Goal: Task Accomplishment & Management: Manage account settings

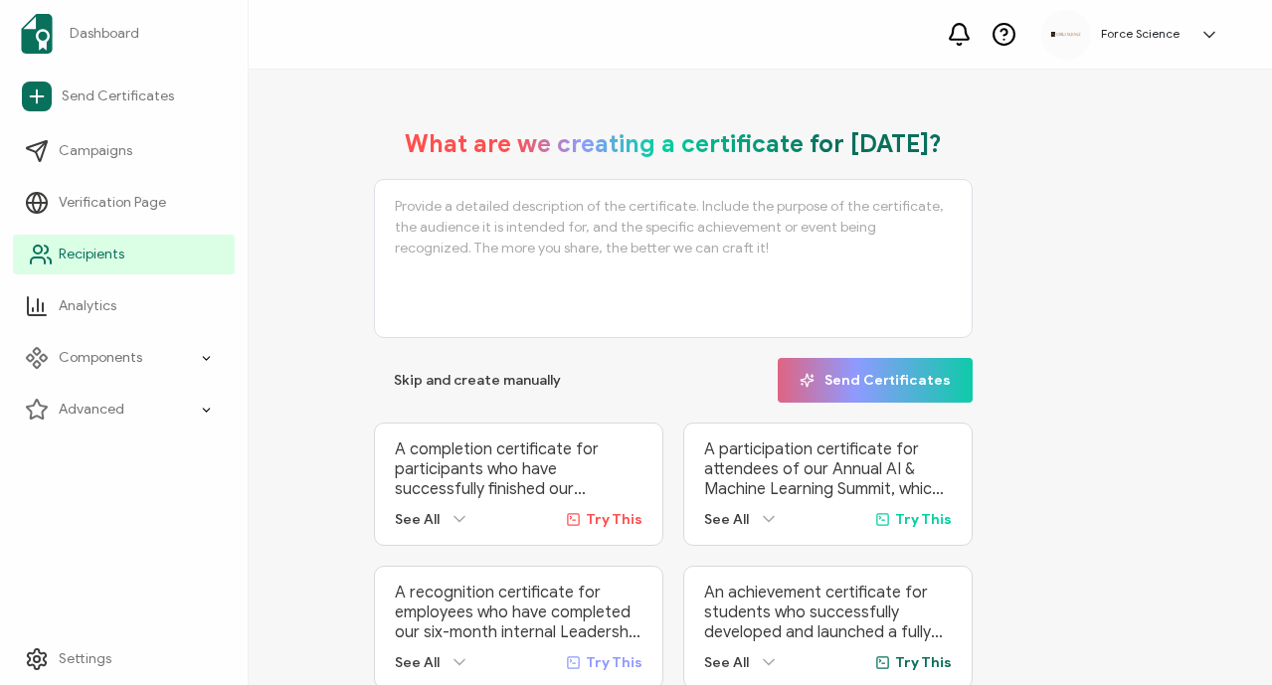
click at [82, 265] on link "Recipients" at bounding box center [124, 255] width 222 height 40
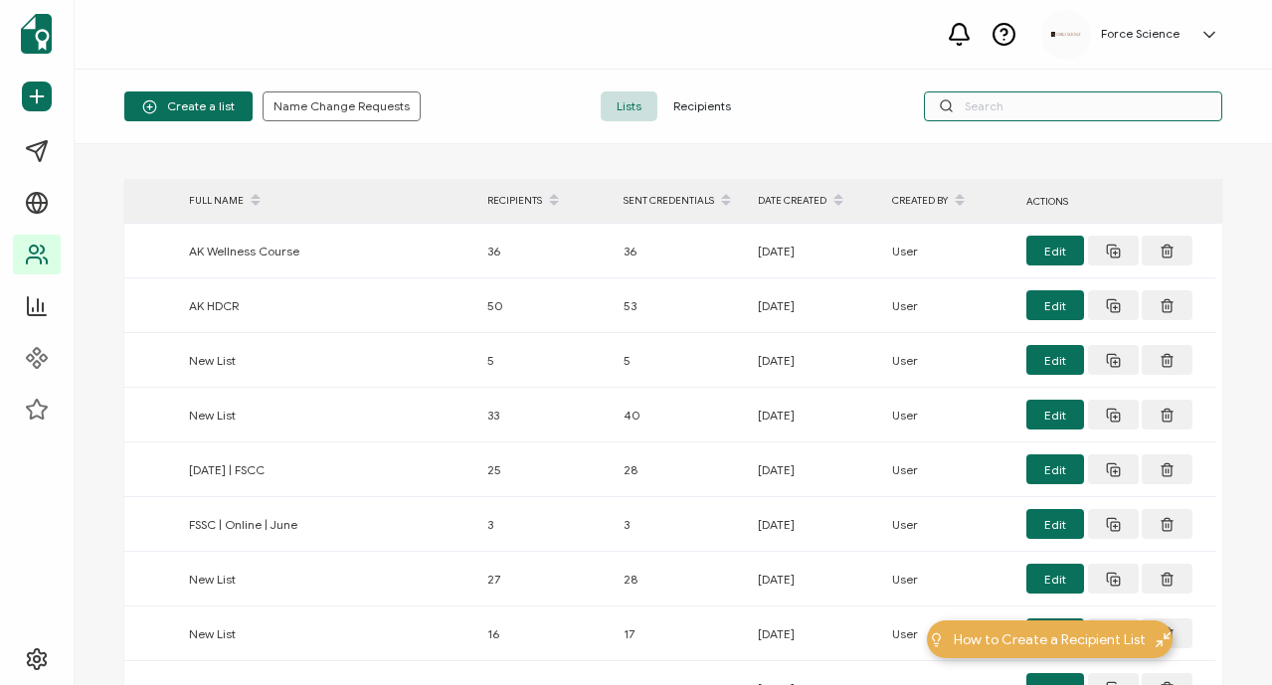
click at [1065, 107] on input "text" at bounding box center [1073, 107] width 298 height 30
paste input "[PERSON_NAME]"
type input "[PERSON_NAME]"
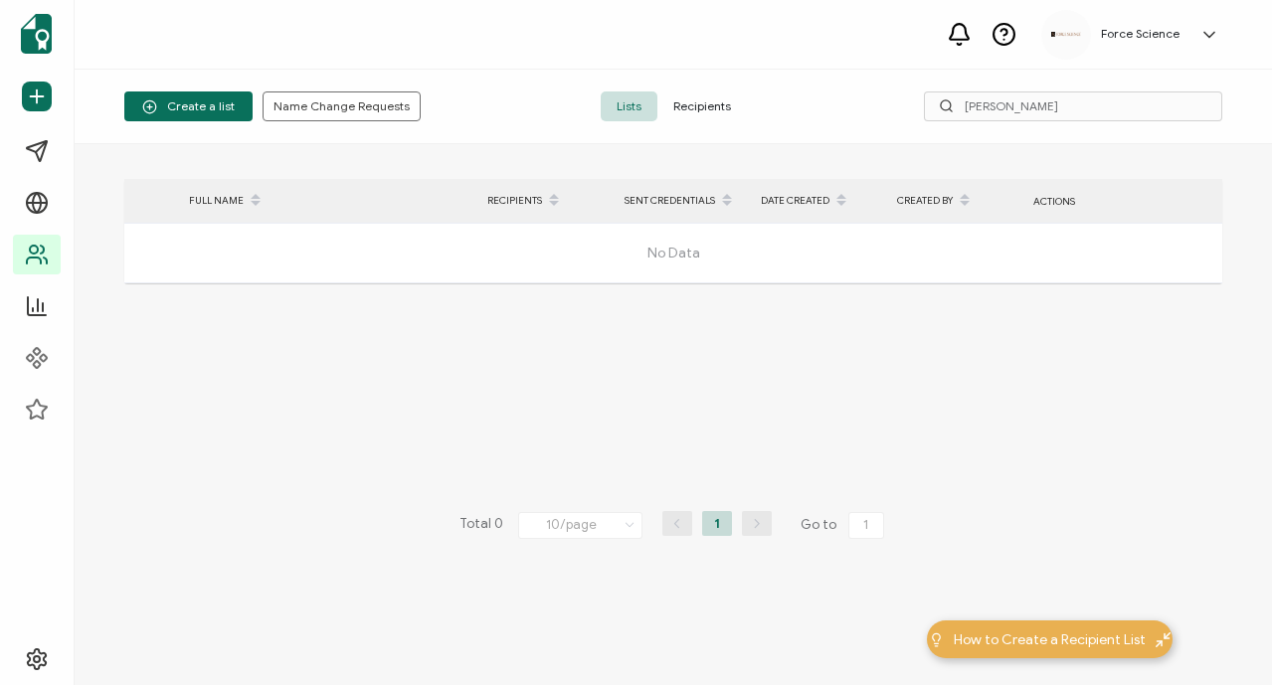
click at [716, 108] on span "Recipients" at bounding box center [703, 107] width 90 height 30
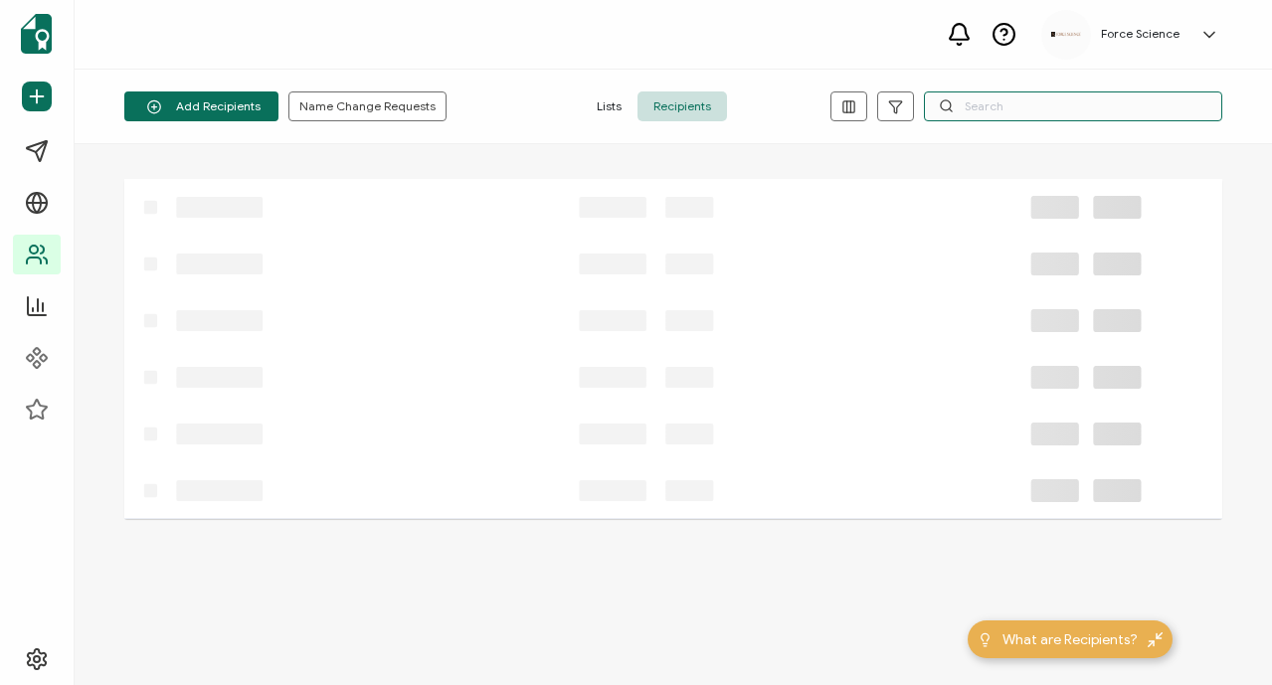
click at [977, 117] on input "text" at bounding box center [1073, 107] width 298 height 30
paste input "[PERSON_NAME]"
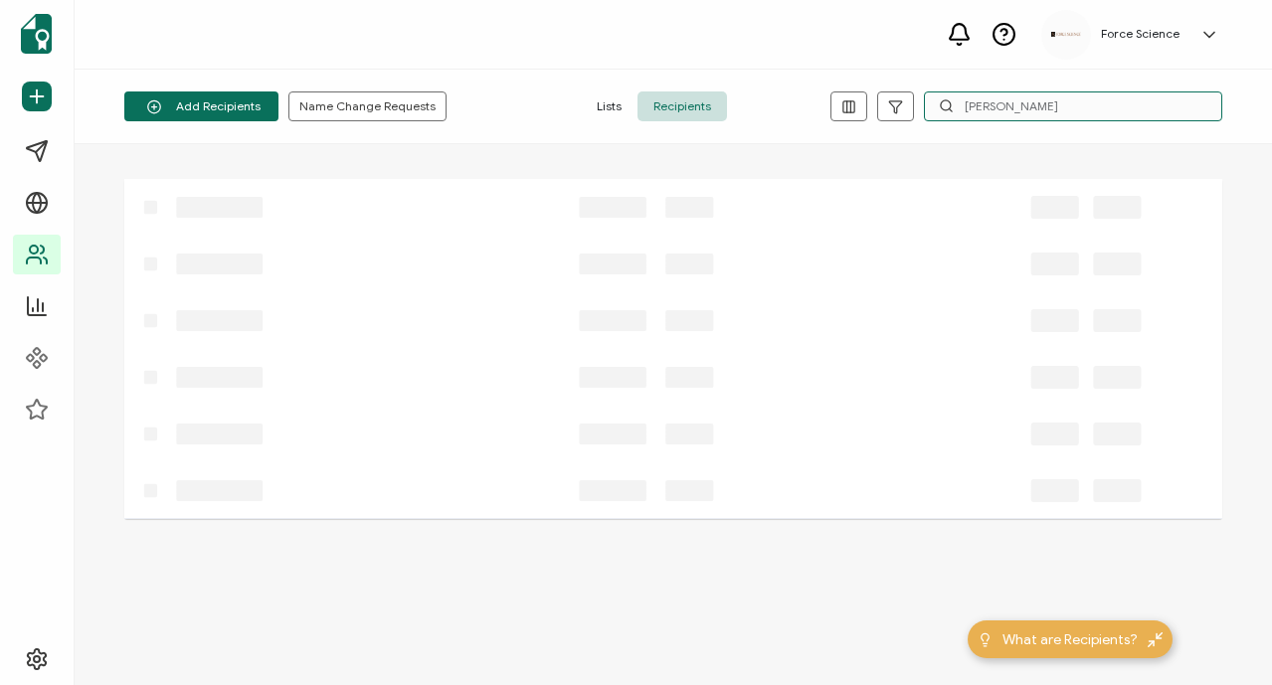
type input "[PERSON_NAME]"
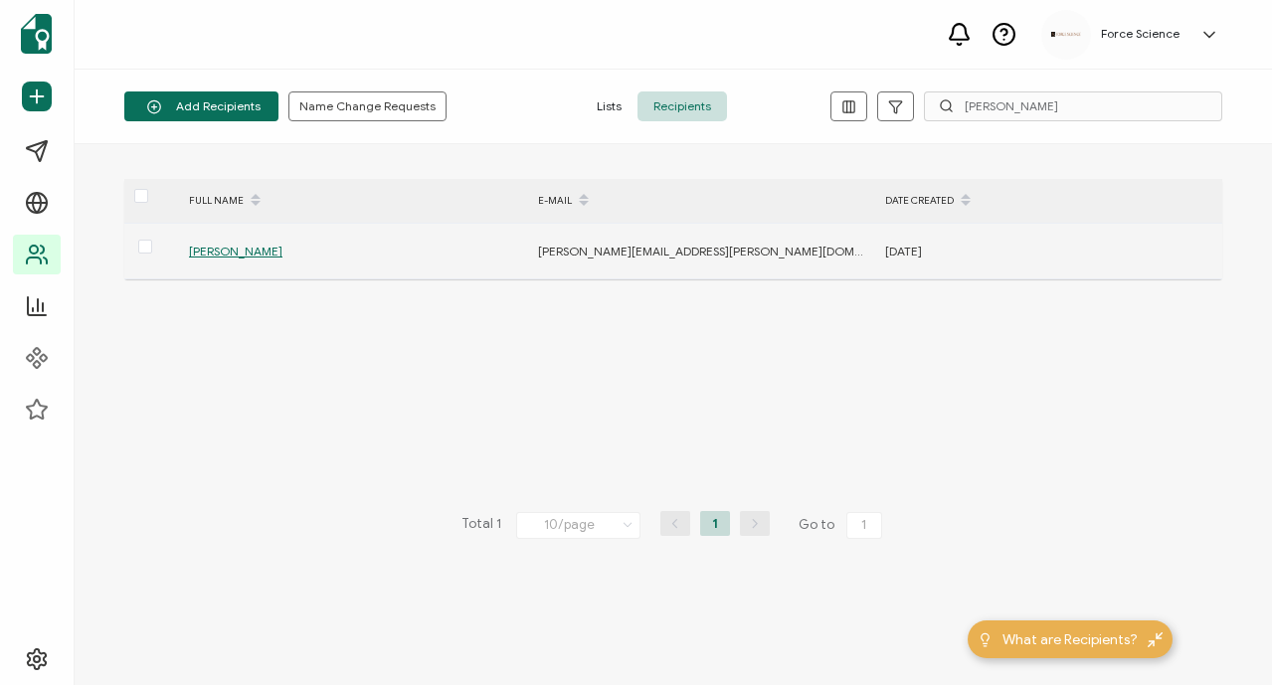
click at [245, 250] on span "[PERSON_NAME]" at bounding box center [236, 251] width 94 height 15
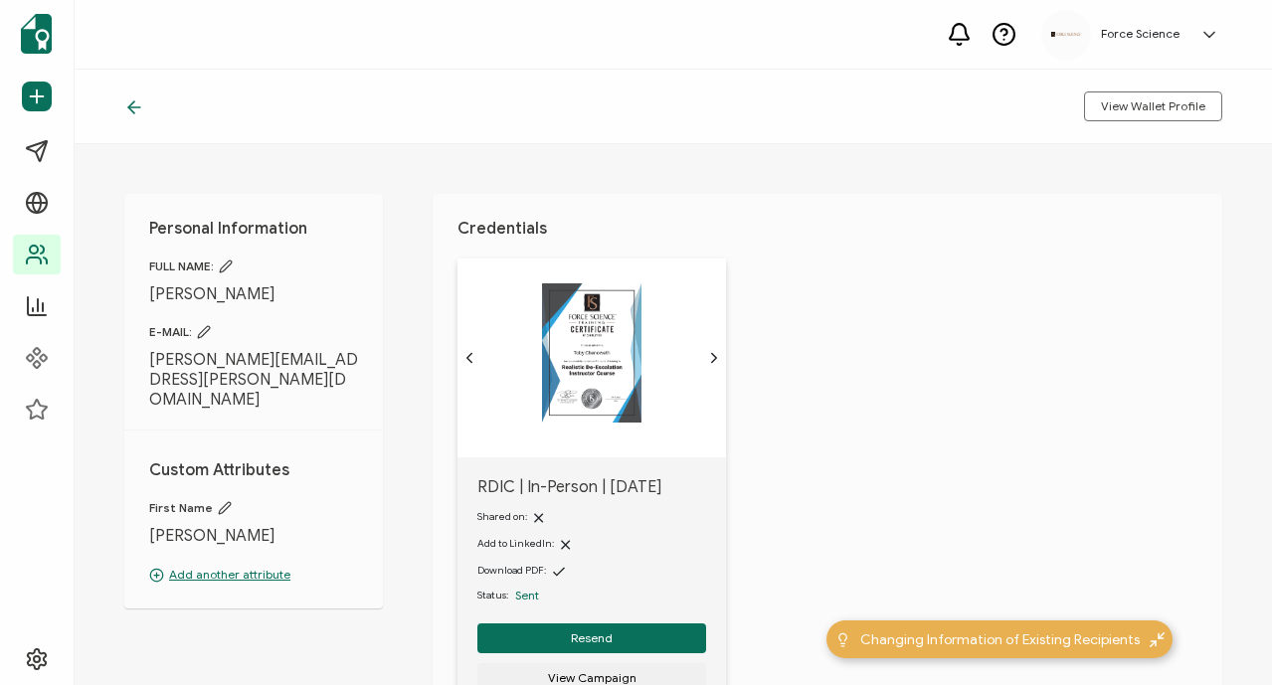
click at [232, 262] on icon at bounding box center [226, 267] width 14 height 14
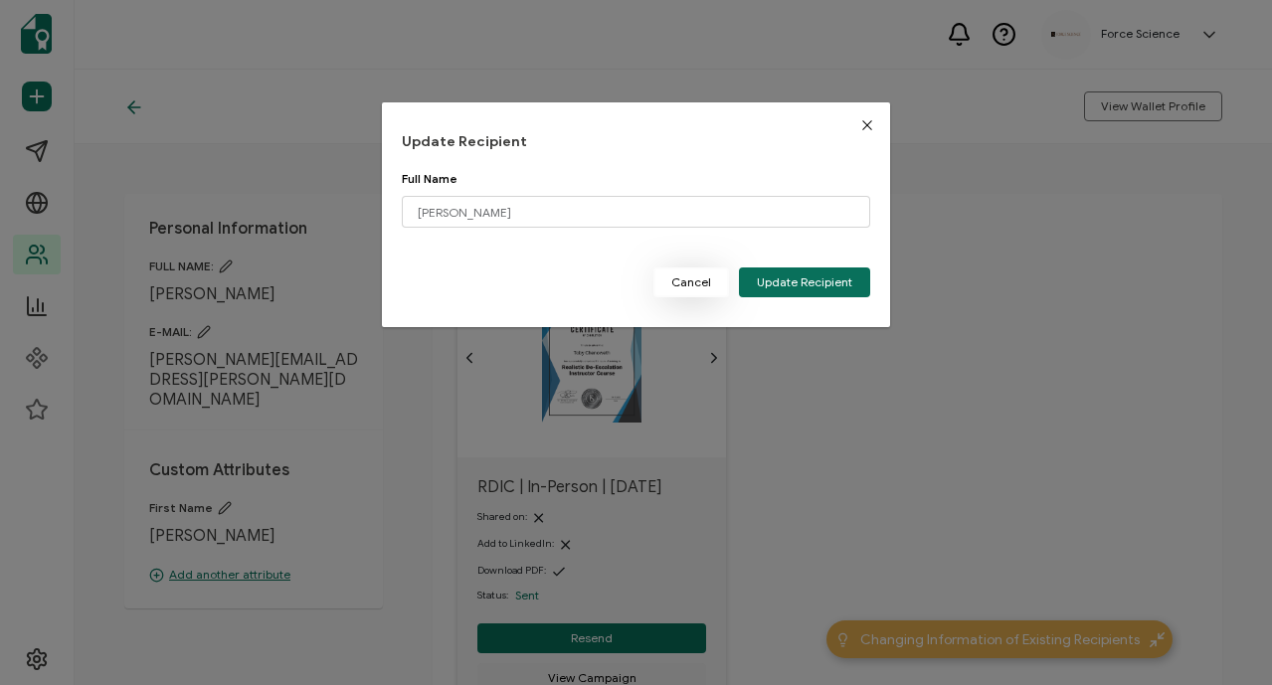
click at [694, 283] on span "Cancel" at bounding box center [692, 283] width 40 height 12
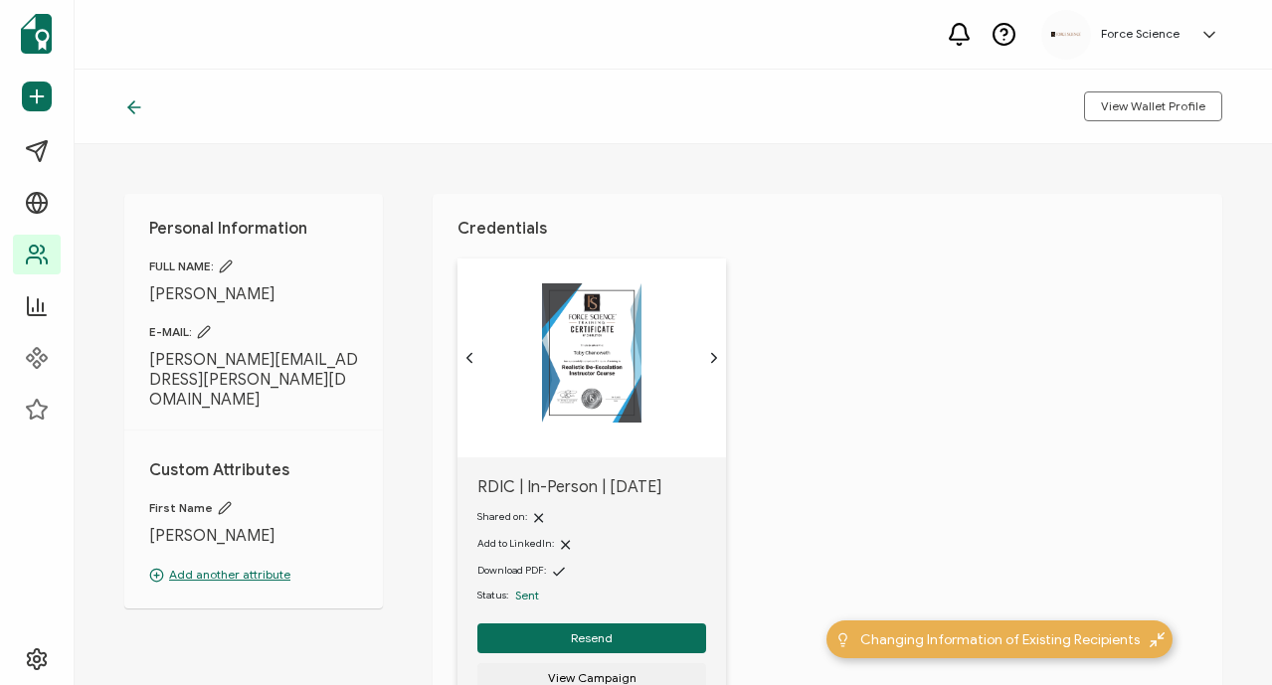
click at [208, 331] on icon at bounding box center [204, 332] width 12 height 12
type input "[PERSON_NAME][EMAIL_ADDRESS][PERSON_NAME][DOMAIN_NAME]"
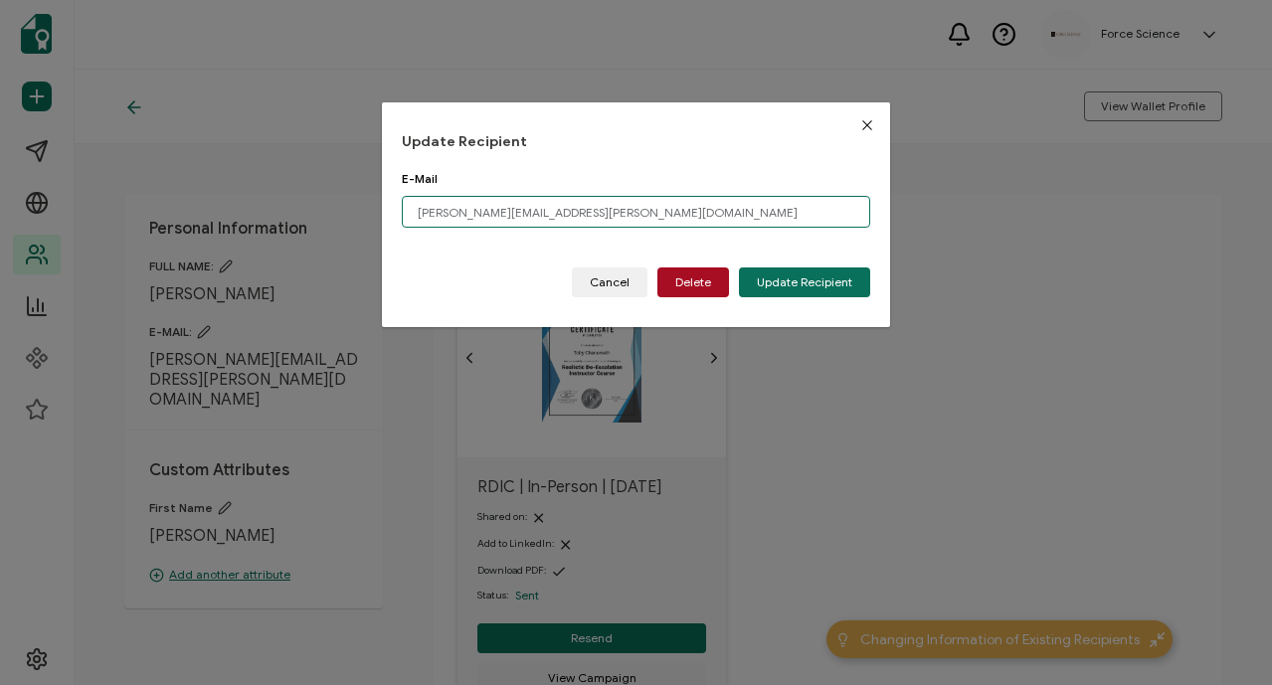
click at [477, 215] on input "[PERSON_NAME][EMAIL_ADDRESS][PERSON_NAME][DOMAIN_NAME]" at bounding box center [637, 212] width 470 height 32
paste input "[PERSON_NAME][EMAIL_ADDRESS][DOMAIN_NAME]"
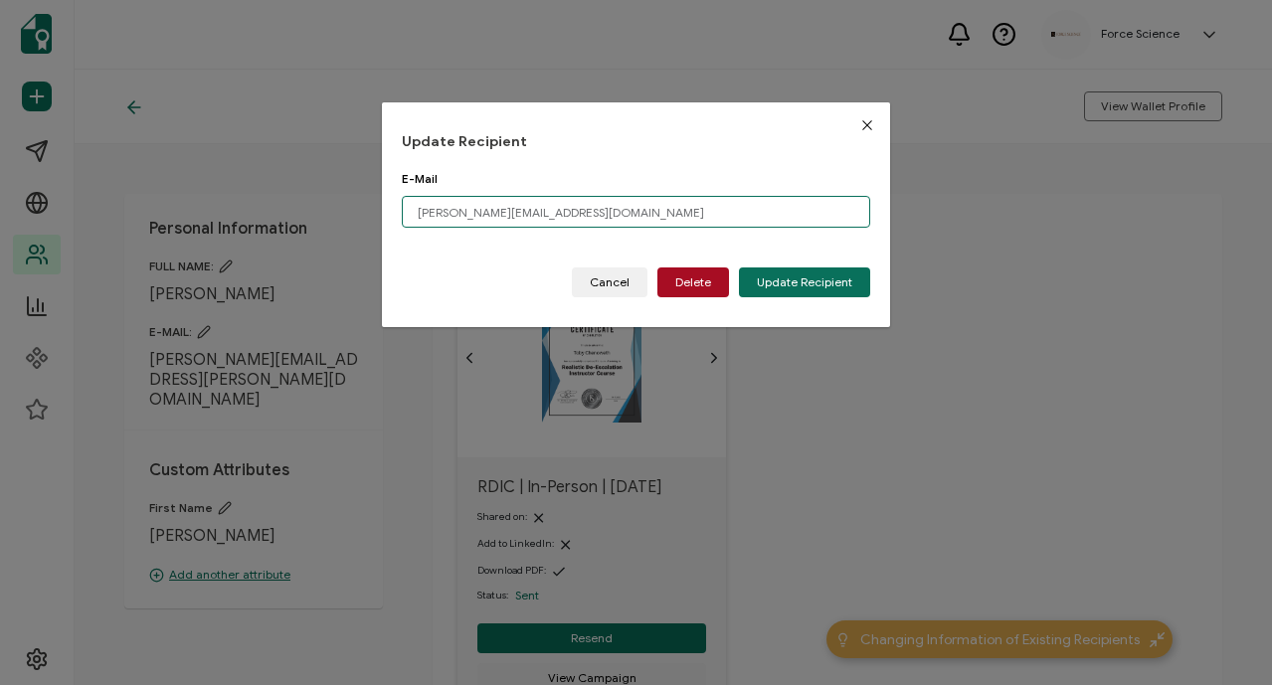
click at [420, 212] on input "[PERSON_NAME][EMAIL_ADDRESS][DOMAIN_NAME]" at bounding box center [637, 212] width 470 height 32
click at [583, 219] on input "[PERSON_NAME][EMAIL_ADDRESS][DOMAIN_NAME]" at bounding box center [637, 212] width 470 height 32
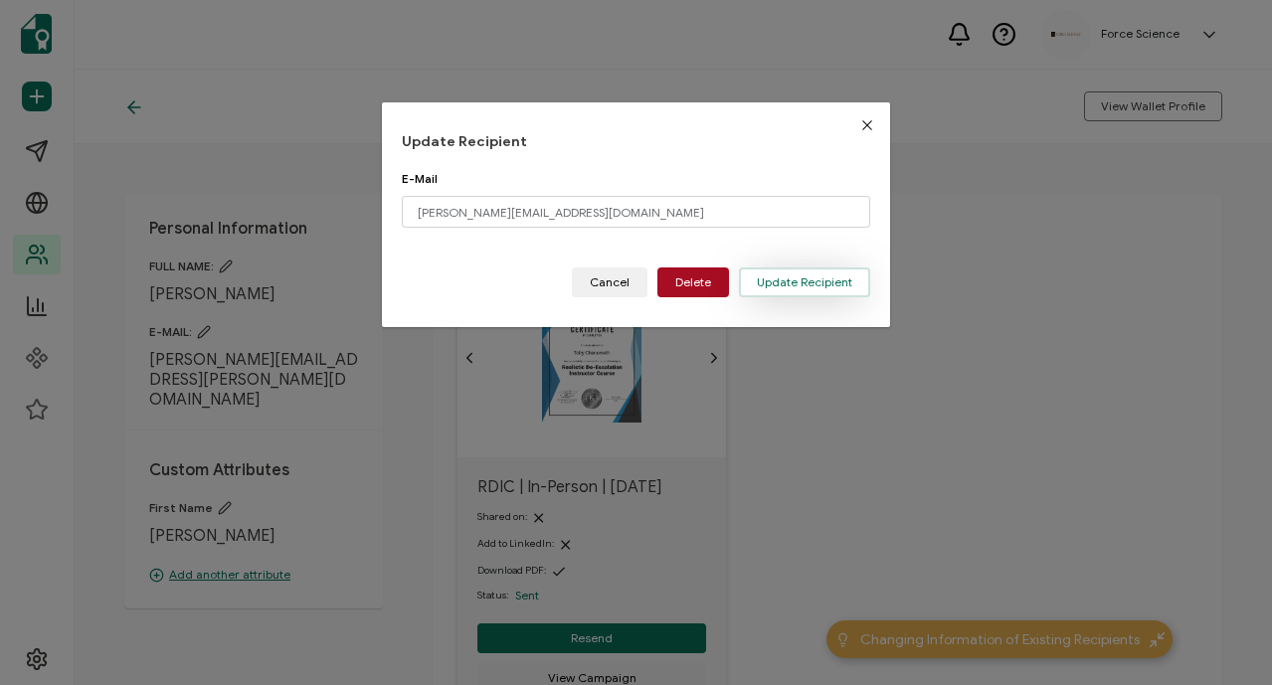
click at [786, 292] on button "Update Recipient" at bounding box center [804, 283] width 131 height 30
type input "[PERSON_NAME][EMAIL_ADDRESS][PERSON_NAME][DOMAIN_NAME]"
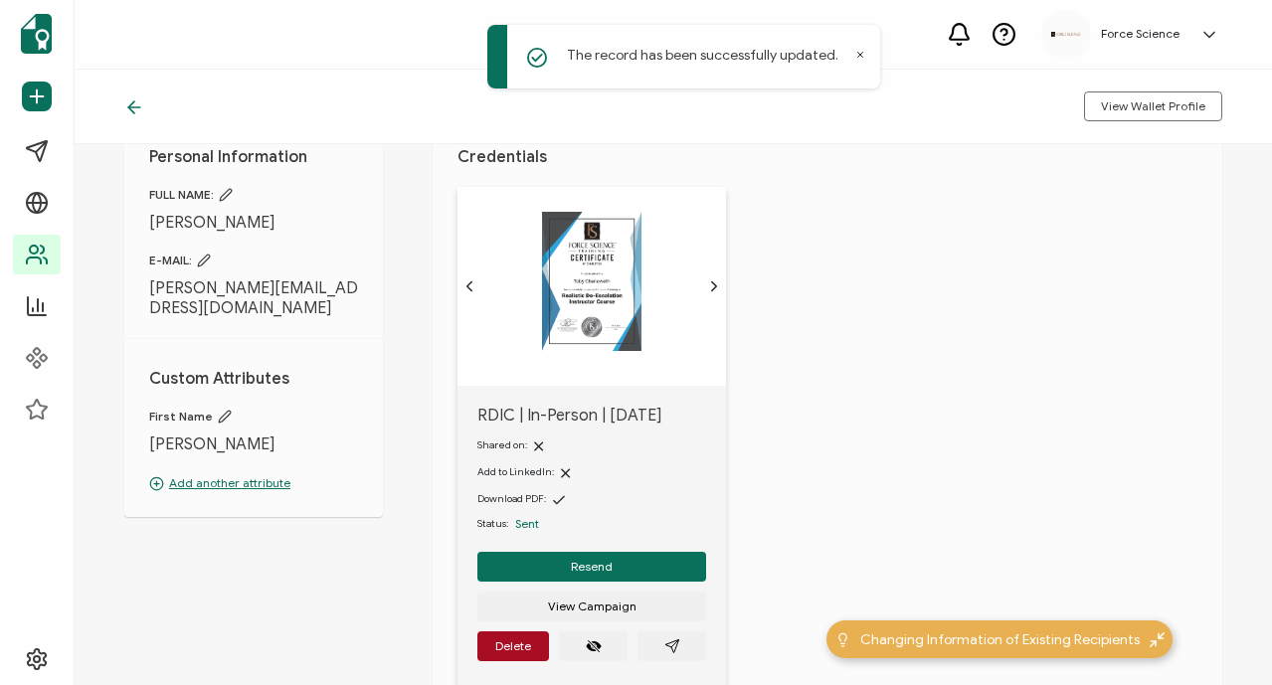
scroll to position [124, 0]
